Goal: Task Accomplishment & Management: Manage account settings

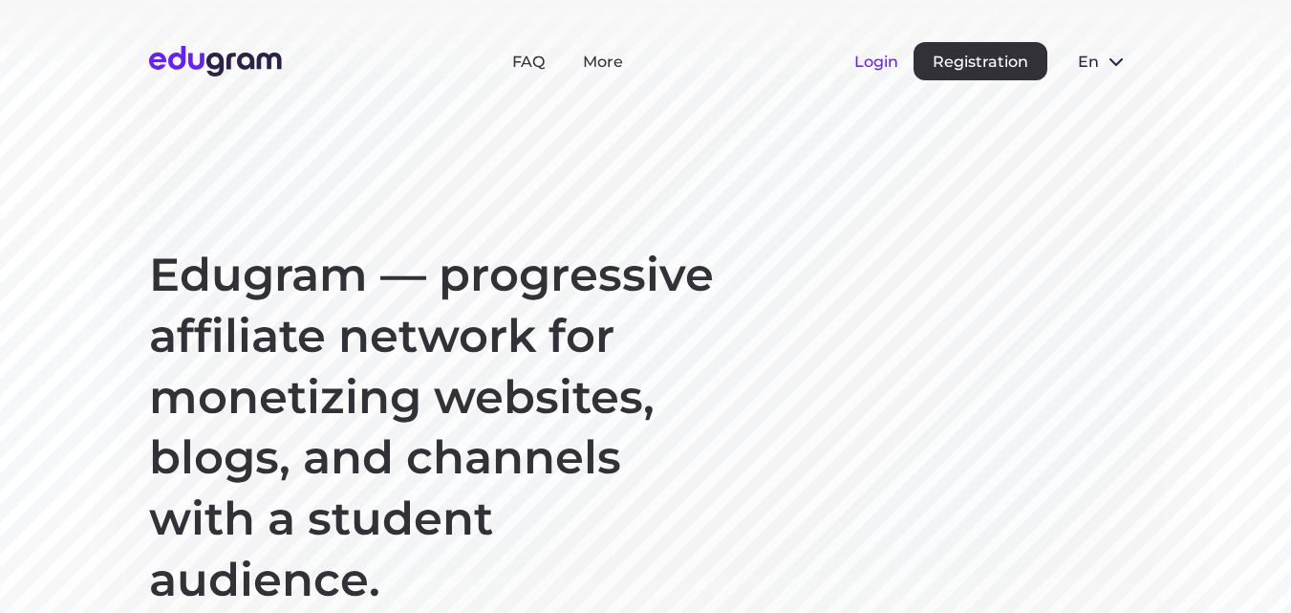
click at [880, 58] on button "Login" at bounding box center [877, 62] width 44 height 18
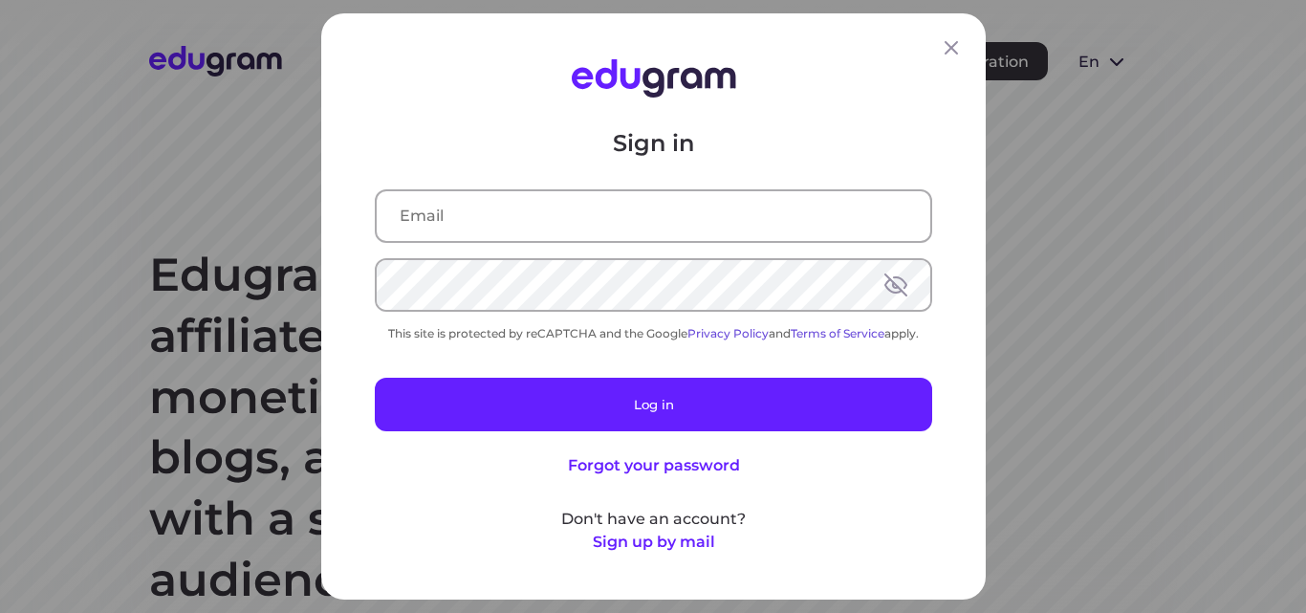
type input "dimittross@yandex.ru"
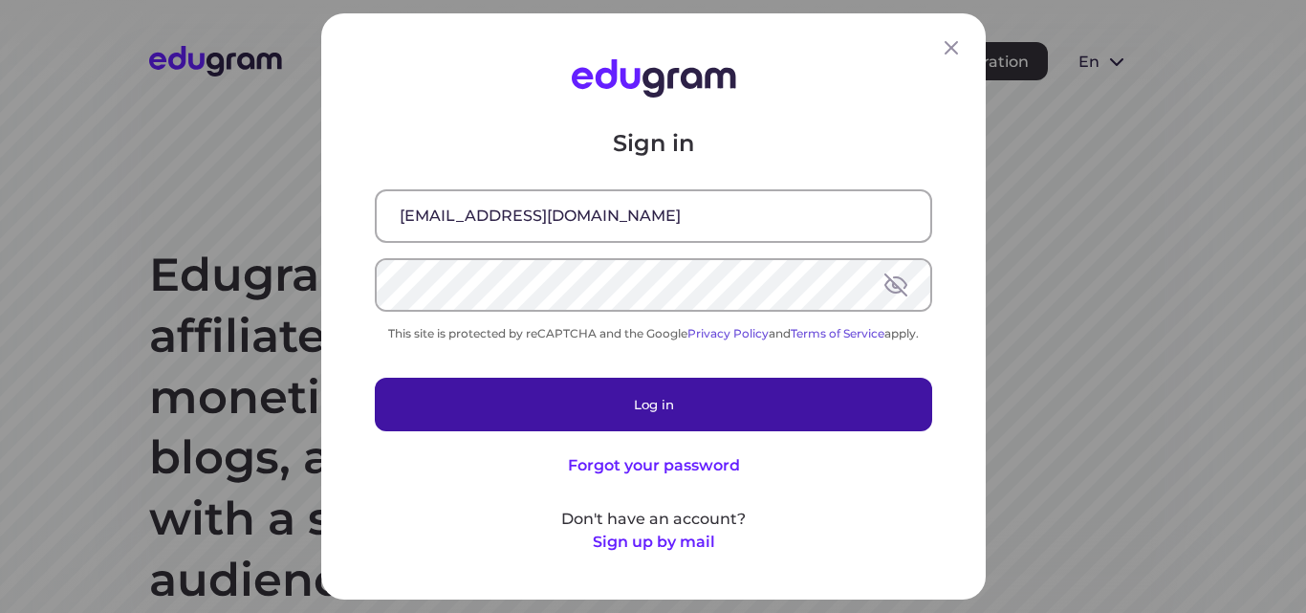
click at [597, 397] on button "Log in" at bounding box center [653, 405] width 557 height 54
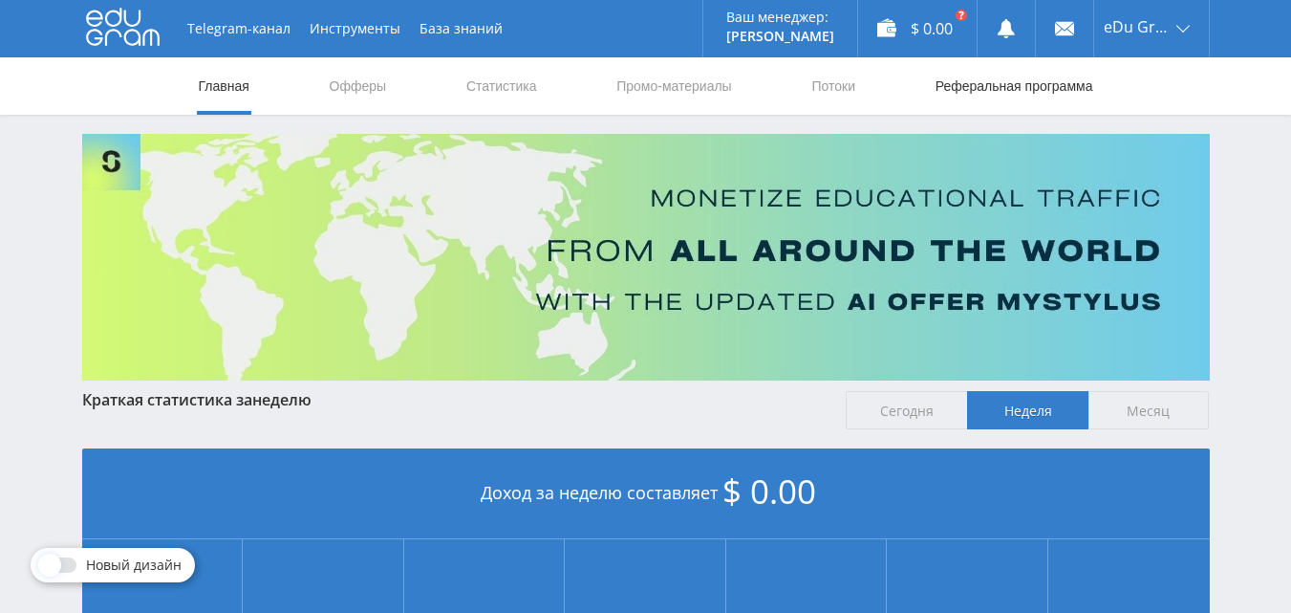
click at [1003, 79] on link "Реферальная программа" at bounding box center [1015, 85] width 162 height 57
